Goal: Information Seeking & Learning: Learn about a topic

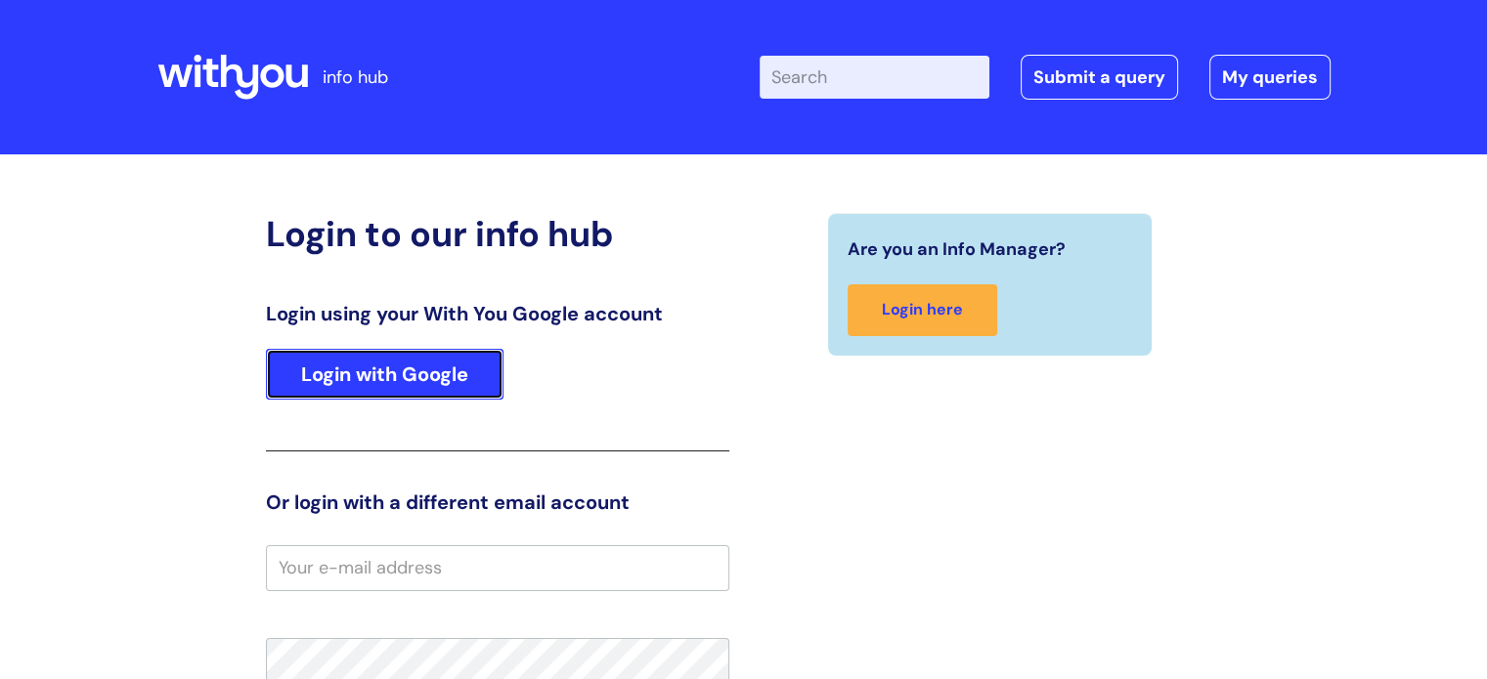
click at [467, 380] on link "Login with Google" at bounding box center [384, 374] width 237 height 51
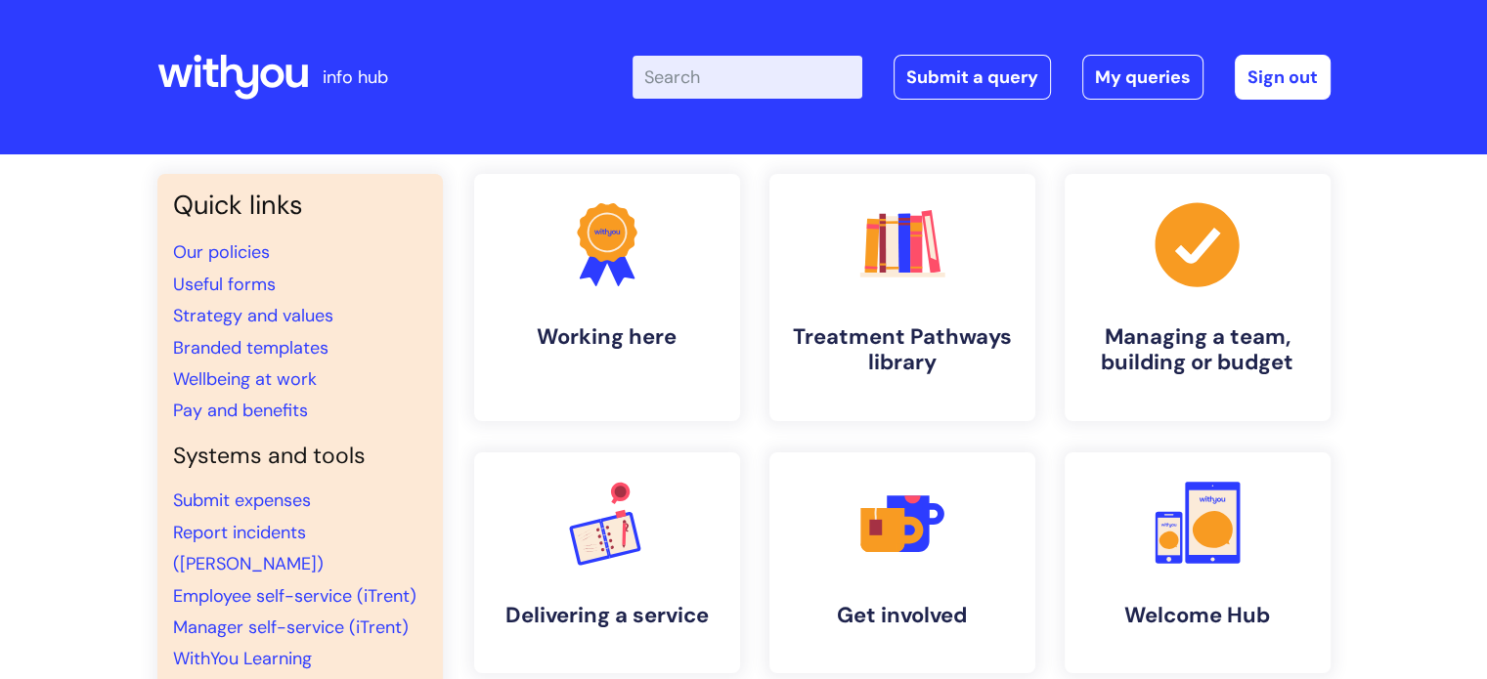
click at [712, 78] on input "Enter your search term here..." at bounding box center [747, 77] width 230 height 43
type input "covid"
click button "Search" at bounding box center [0, 0] width 0 height 0
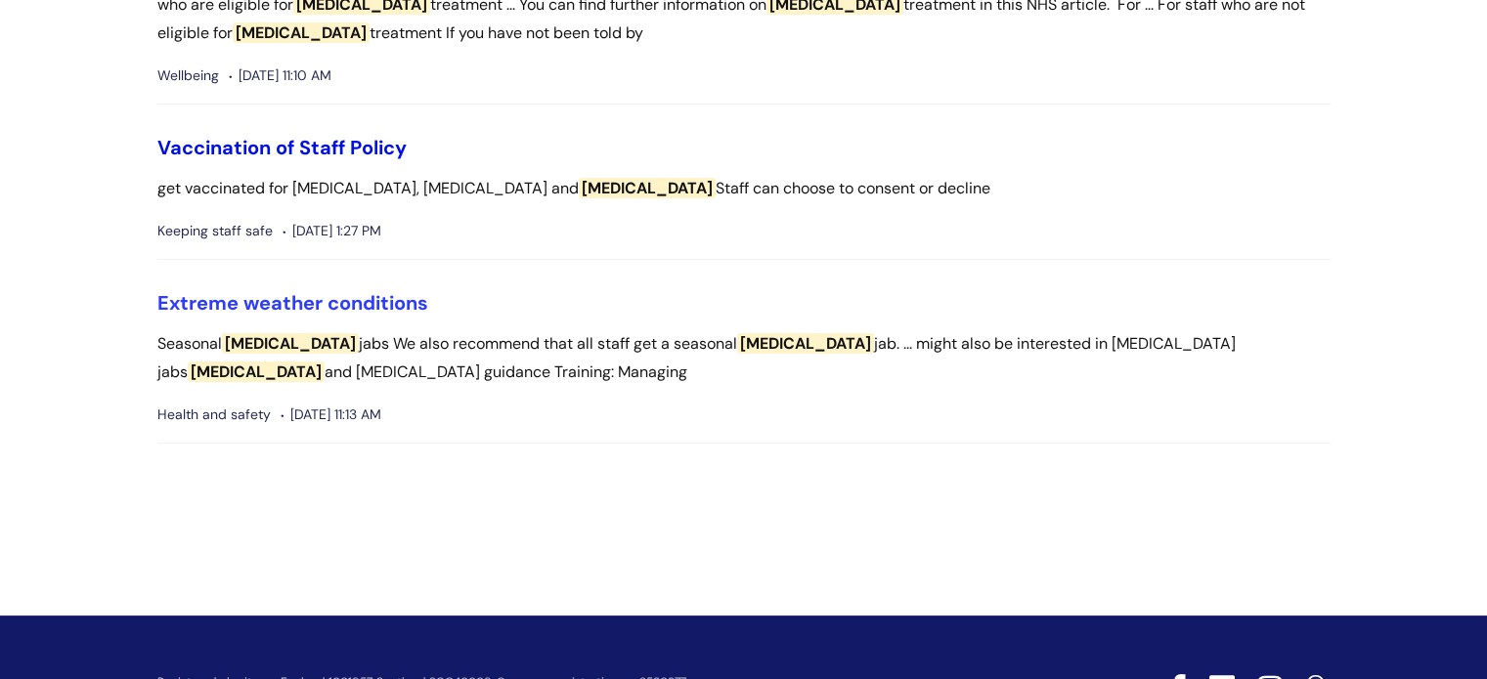
scroll to position [293, 0]
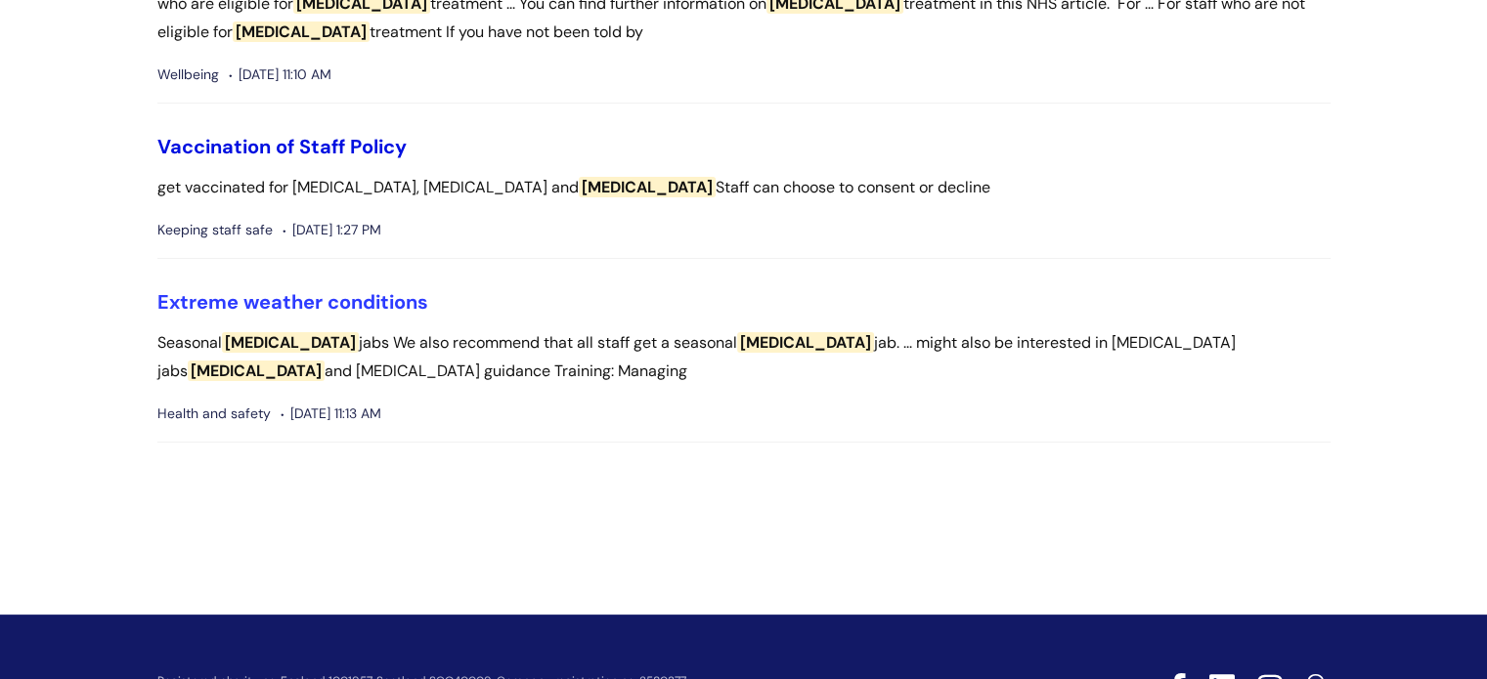
click at [339, 152] on link "Vaccination of Staff Policy" at bounding box center [281, 146] width 249 height 25
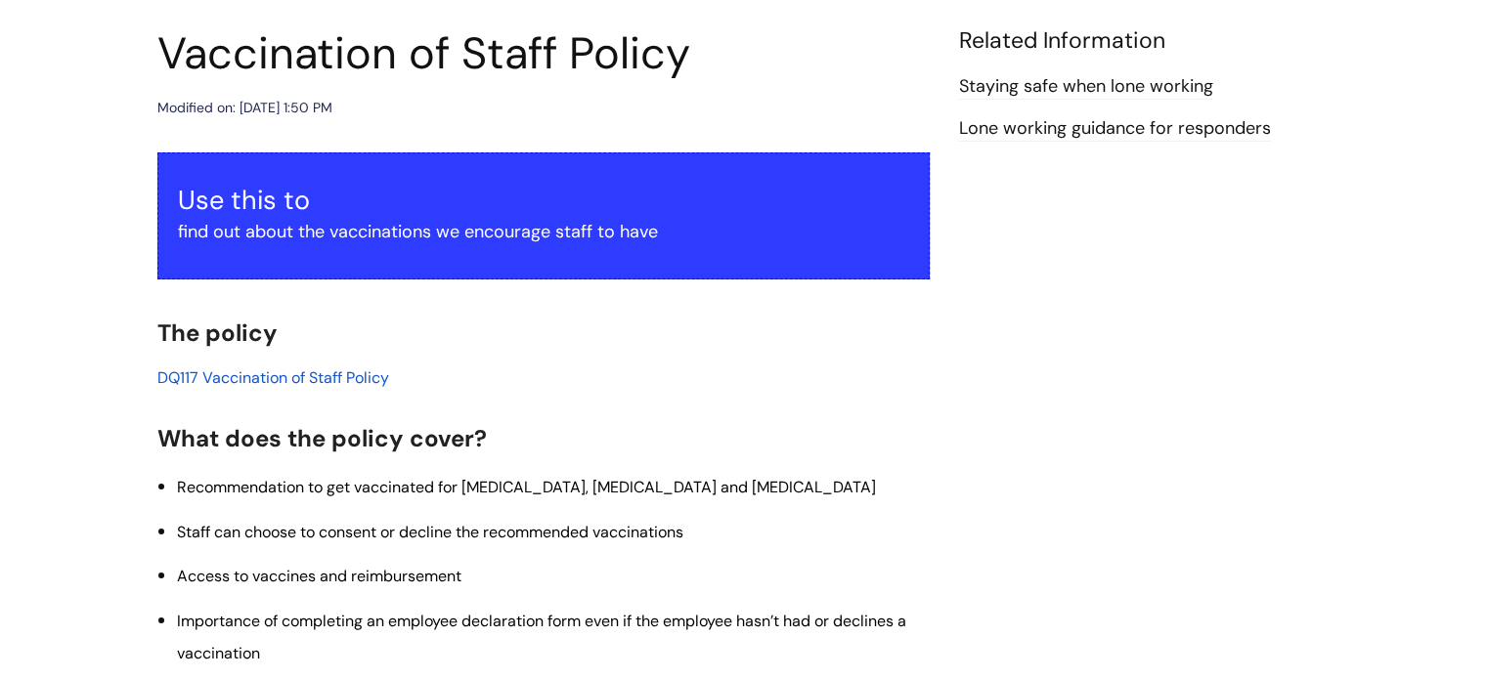
scroll to position [195, 0]
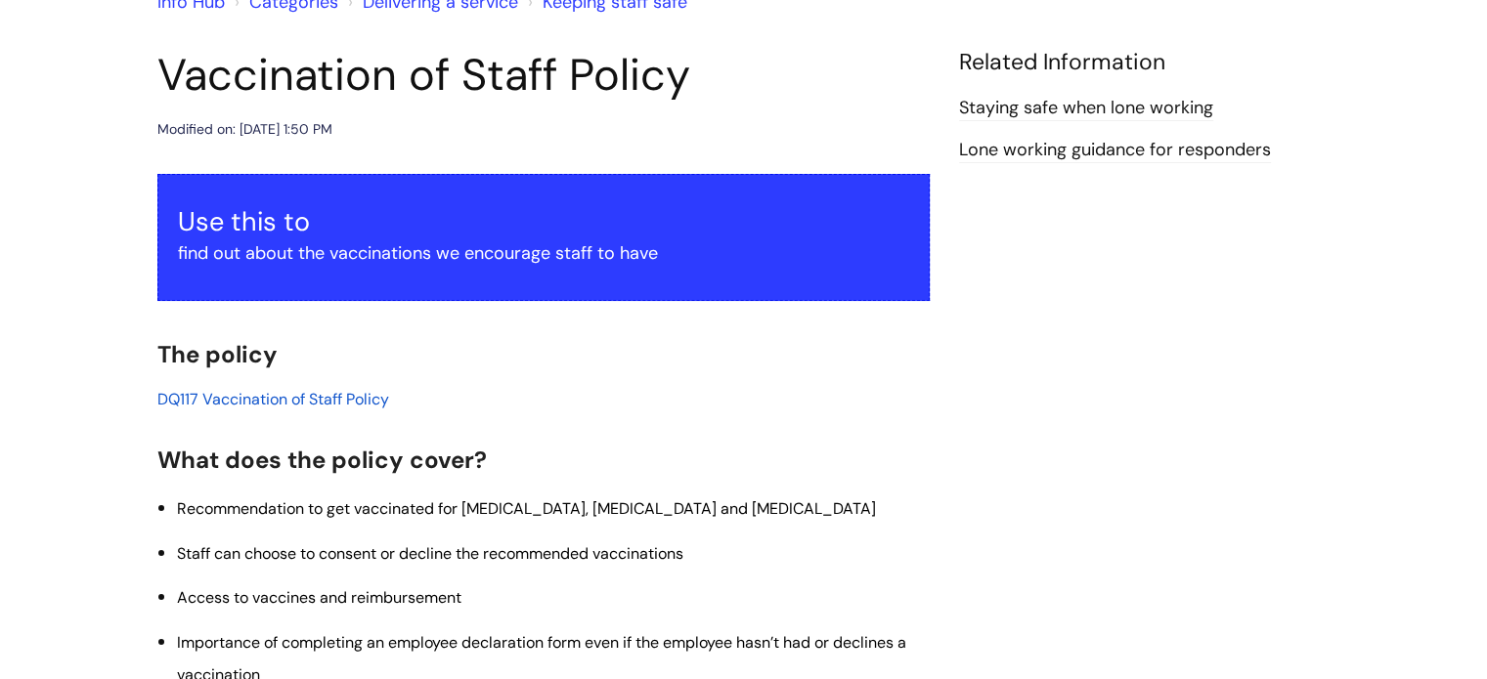
click at [353, 404] on span "DQ117 Vaccination of Staff Policy" at bounding box center [273, 399] width 232 height 21
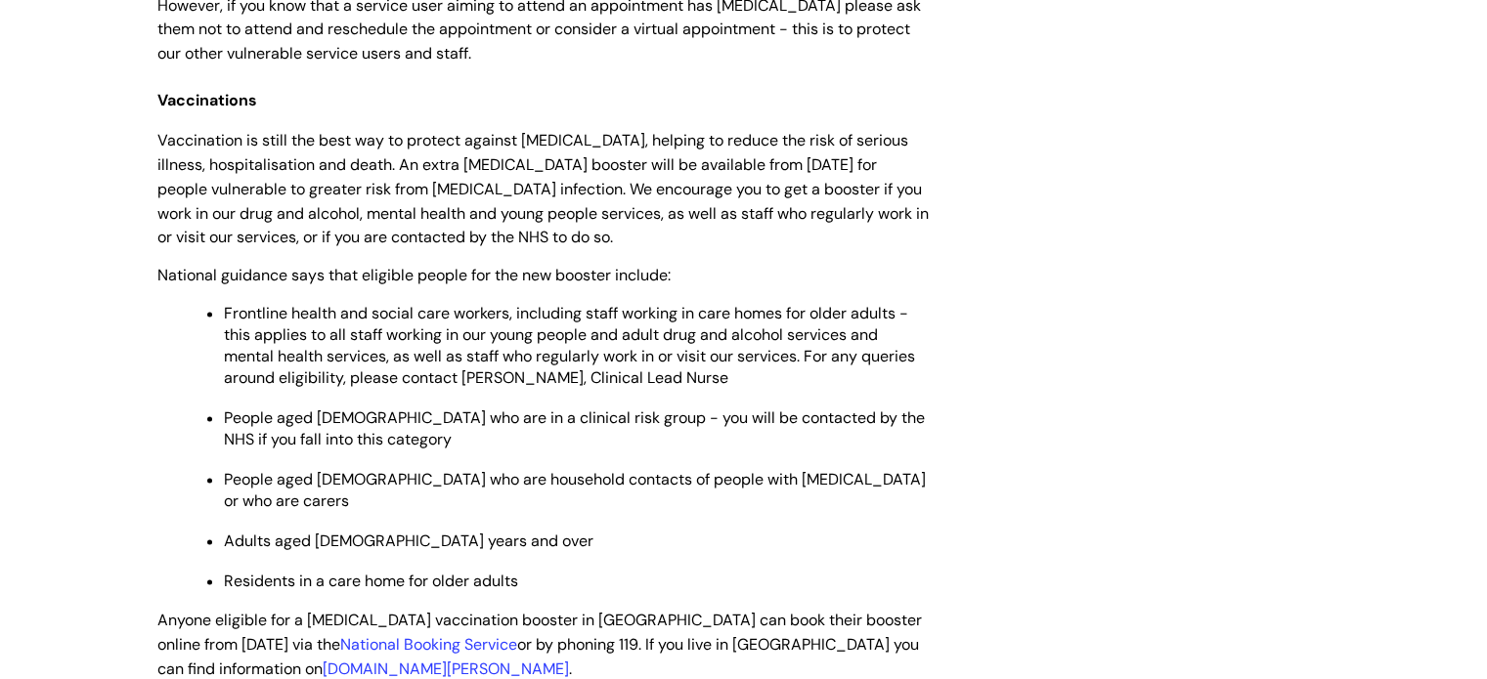
scroll to position [3128, 0]
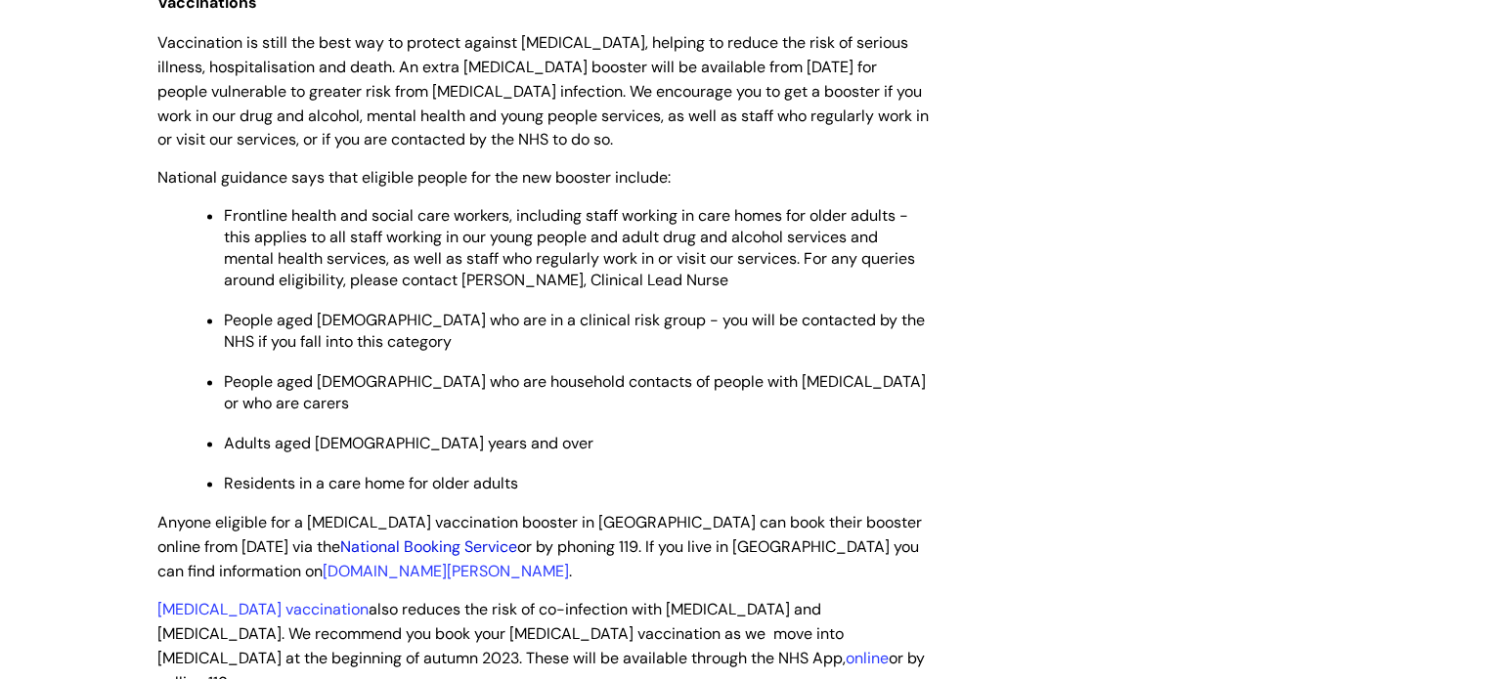
click at [465, 537] on link "National Booking Service" at bounding box center [428, 547] width 177 height 21
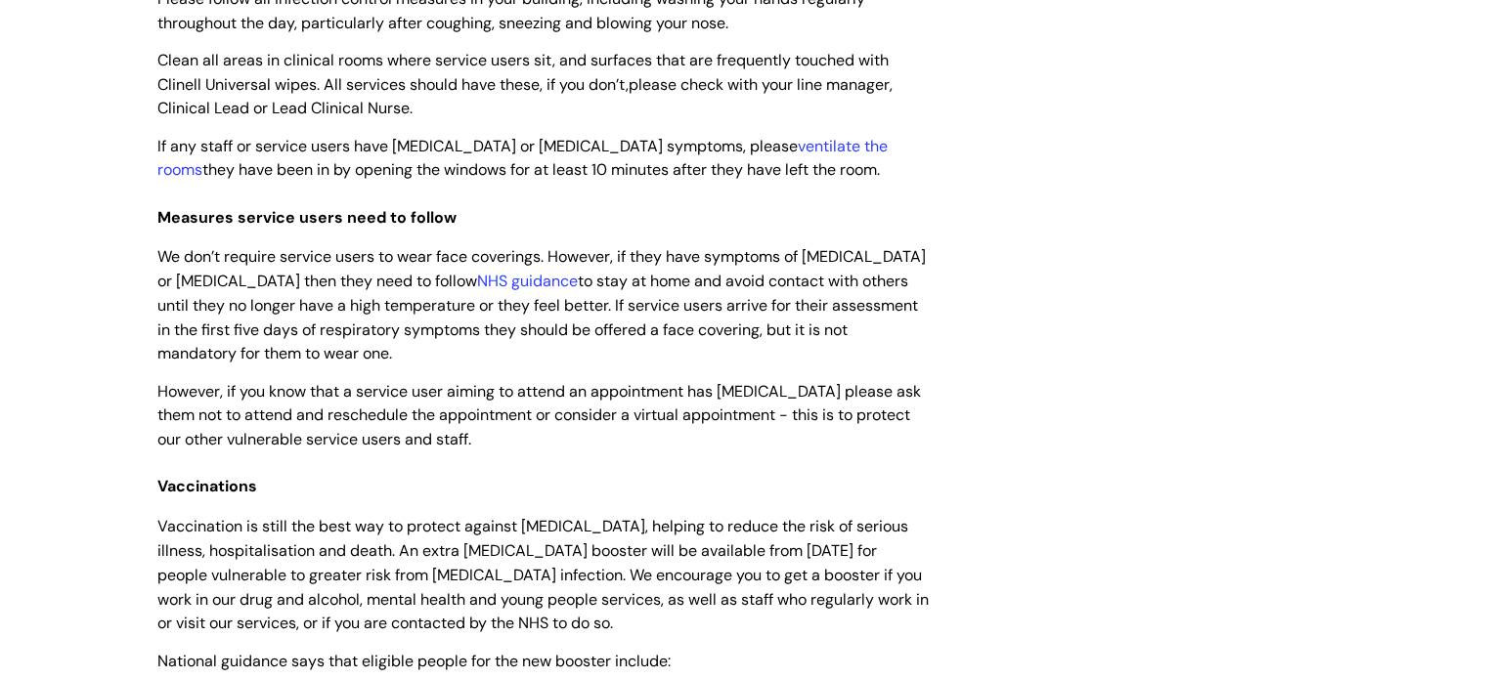
scroll to position [2443, 0]
